Goal: Task Accomplishment & Management: Complete application form

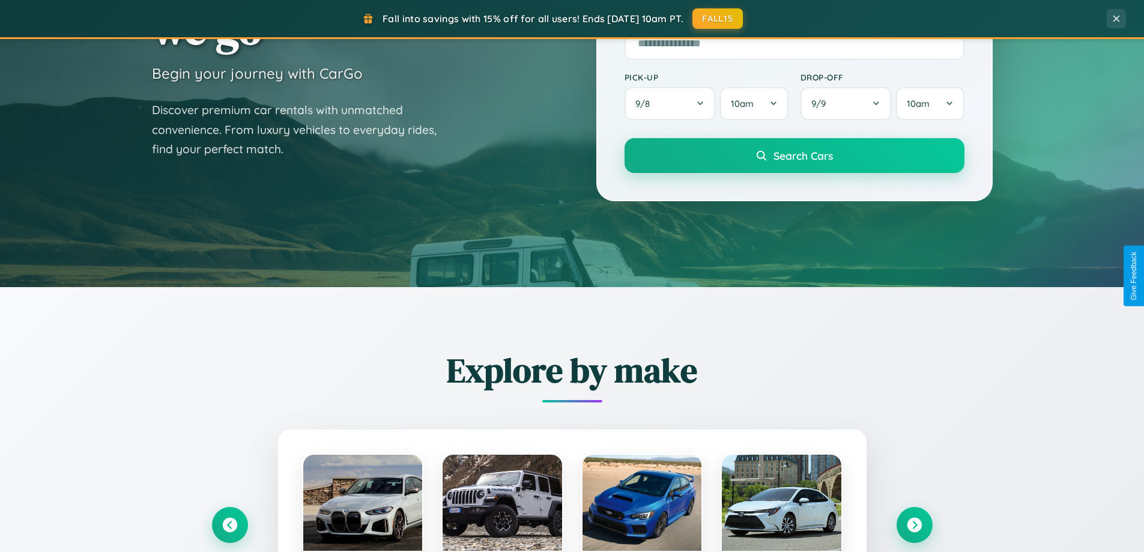
scroll to position [518, 0]
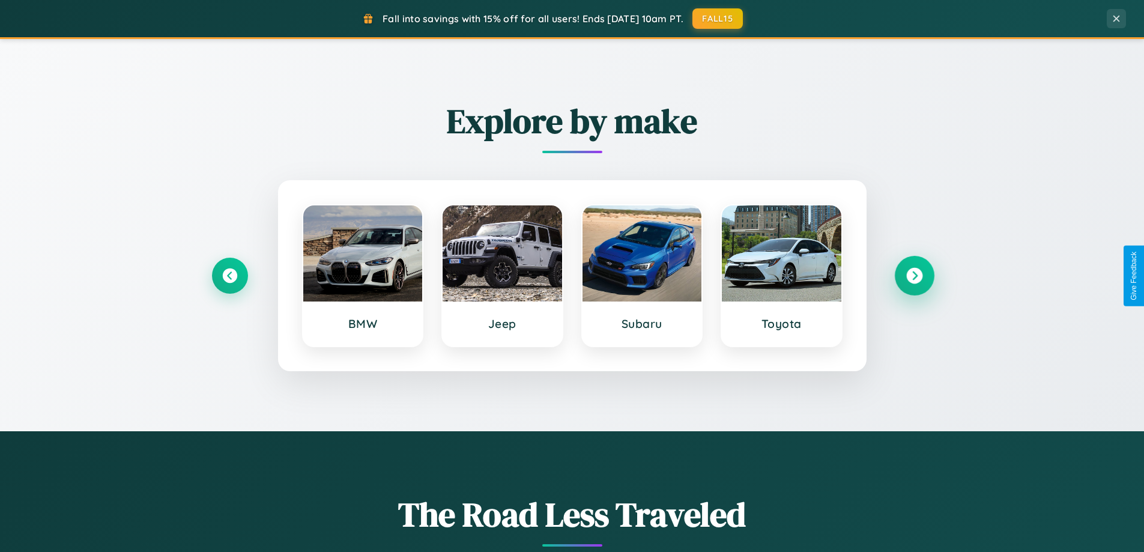
click at [914, 276] on icon at bounding box center [914, 276] width 16 height 16
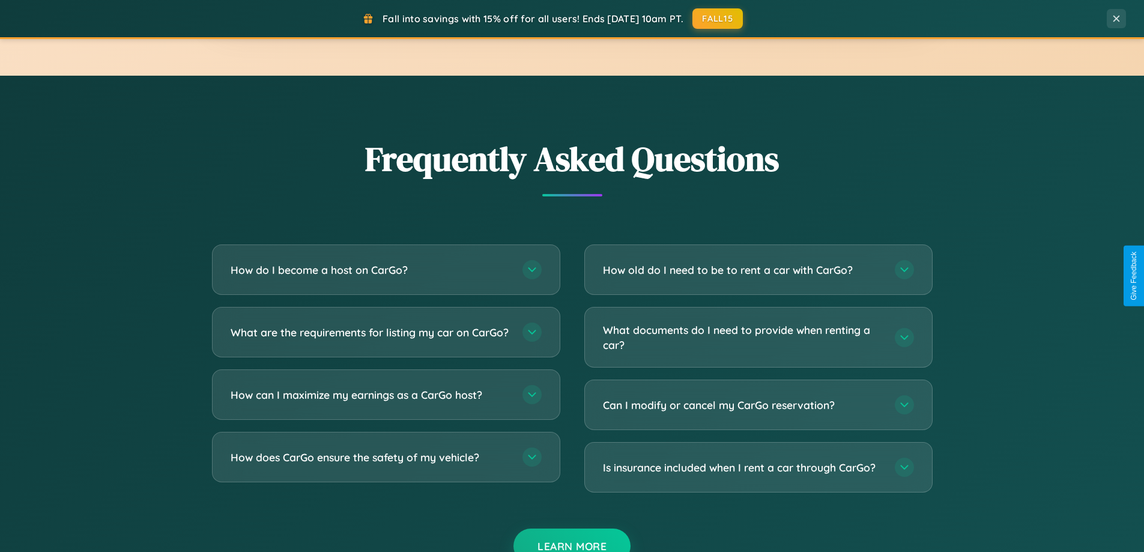
scroll to position [2312, 0]
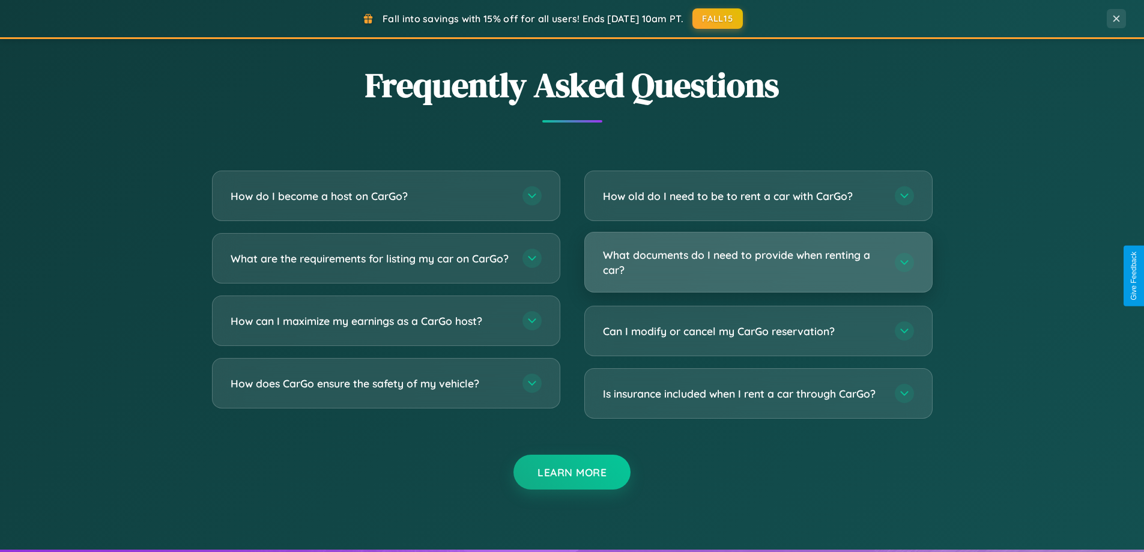
click at [758, 262] on h3 "What documents do I need to provide when renting a car?" at bounding box center [743, 261] width 280 height 29
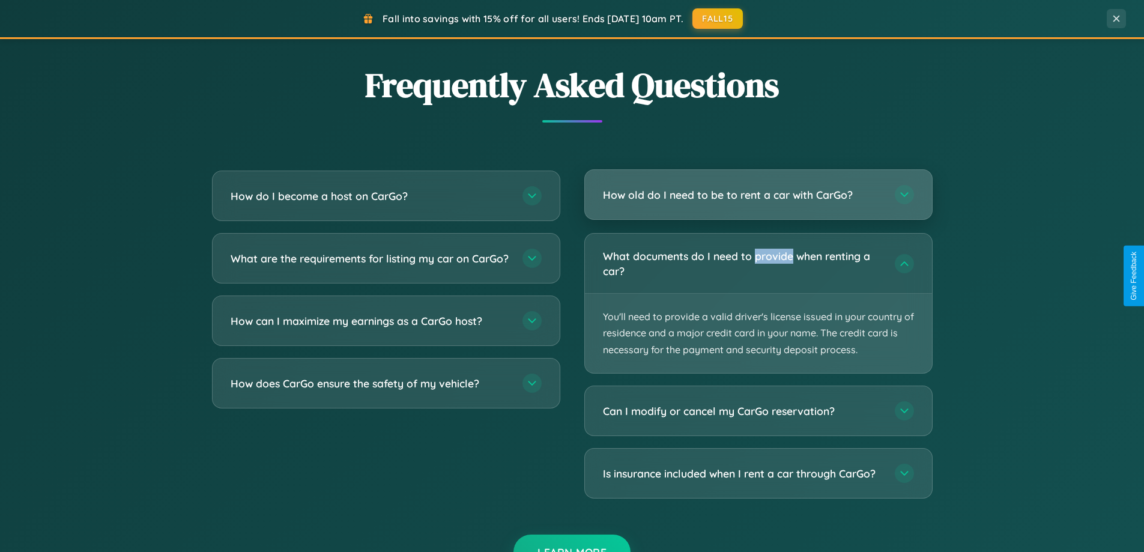
click at [758, 195] on h3 "How old do I need to be to rent a car with CarGo?" at bounding box center [743, 194] width 280 height 15
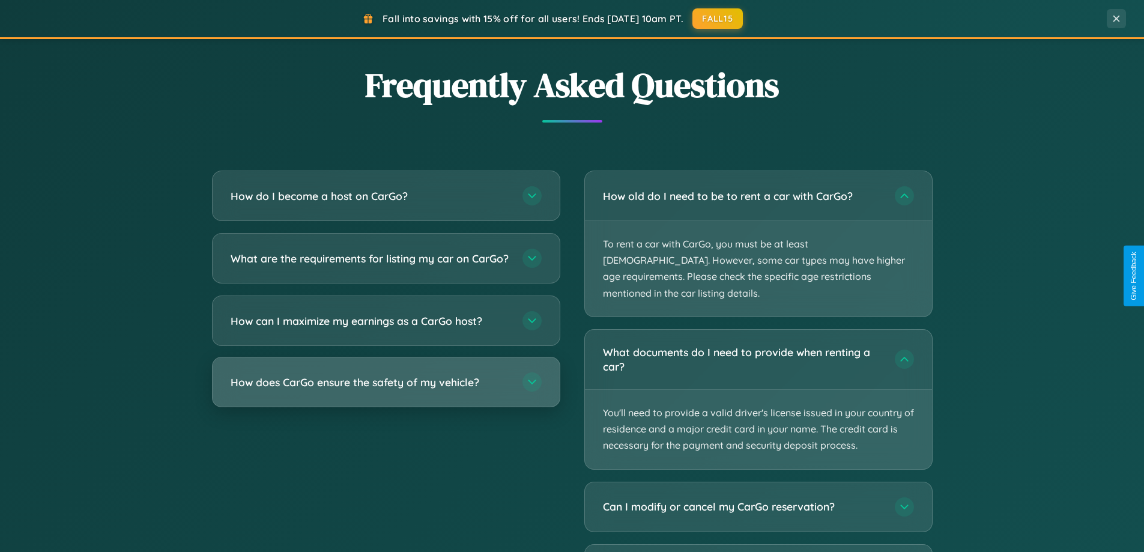
click at [386, 390] on h3 "How does CarGo ensure the safety of my vehicle?" at bounding box center [371, 382] width 280 height 15
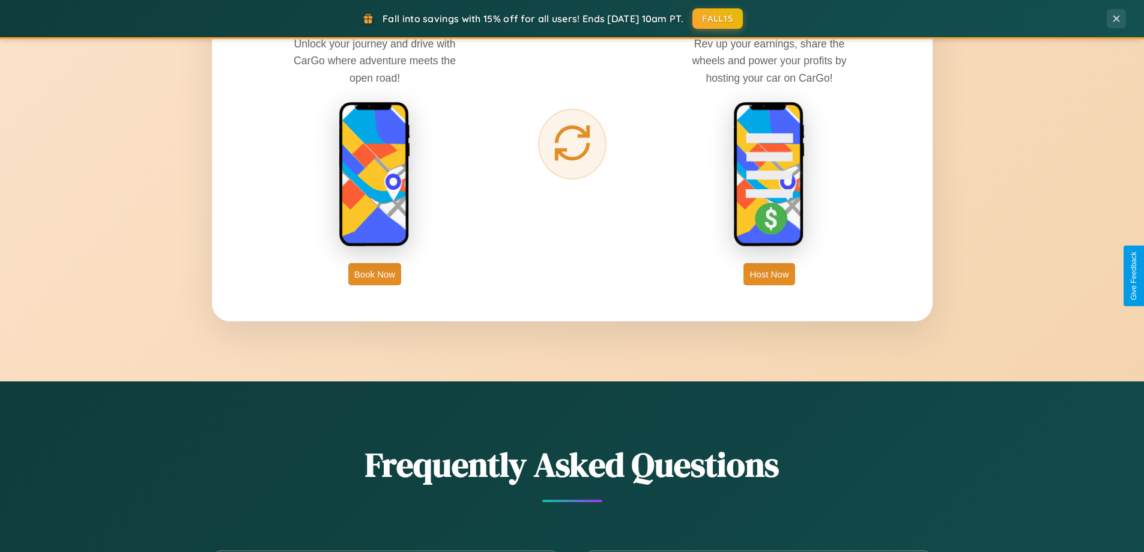
scroll to position [1930, 0]
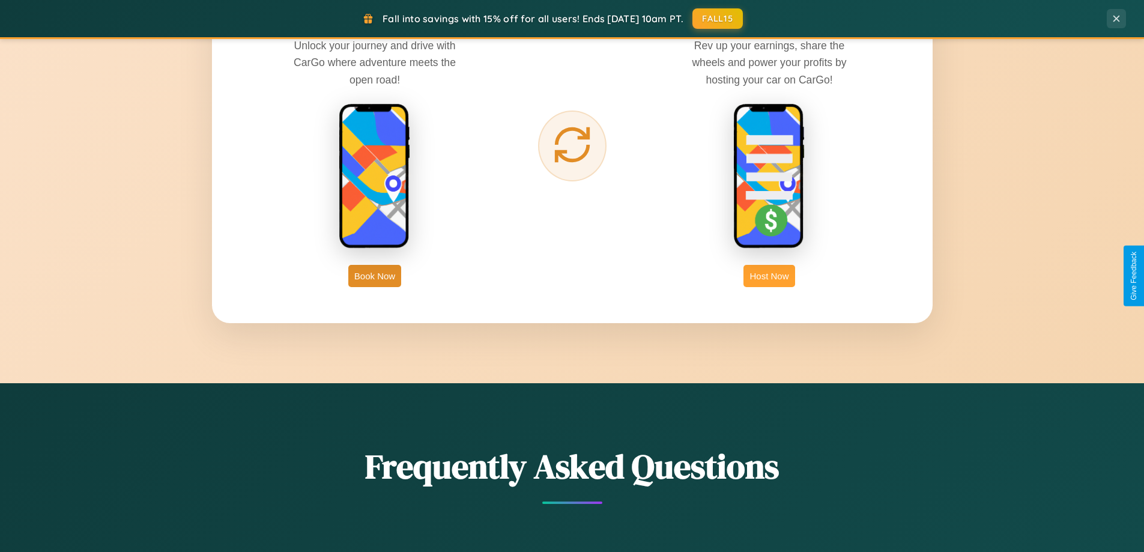
click at [770, 276] on button "Host Now" at bounding box center [769, 276] width 51 height 22
